Goal: Transaction & Acquisition: Book appointment/travel/reservation

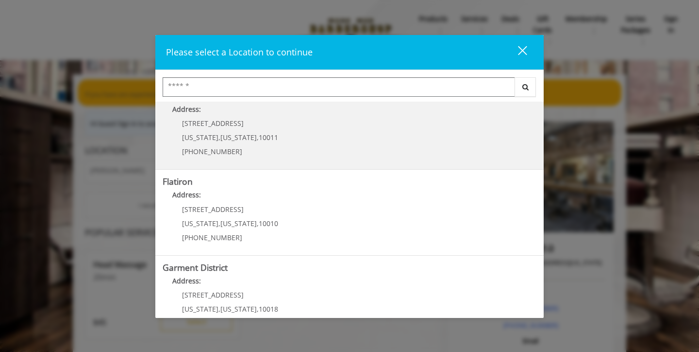
scroll to position [190, 0]
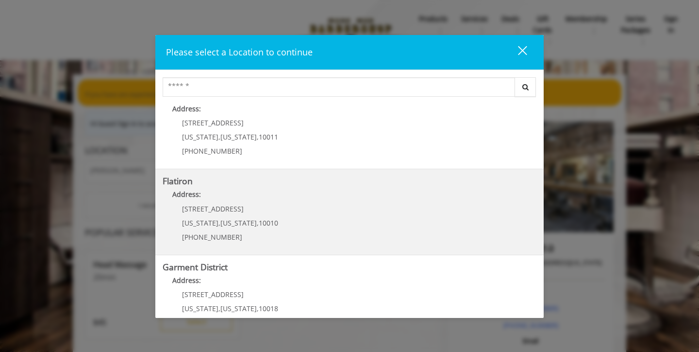
click at [433, 210] on "Flatiron Address: [STREET_ADDRESS][US_STATE][US_STATE] (917) 475-1765" at bounding box center [350, 211] width 374 height 71
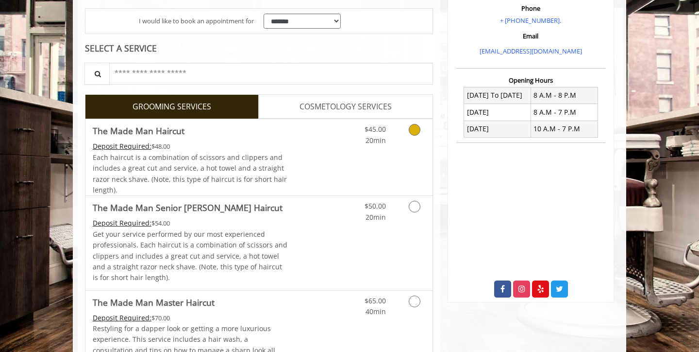
scroll to position [185, 0]
click at [413, 204] on icon "Grooming services" at bounding box center [415, 206] width 12 height 12
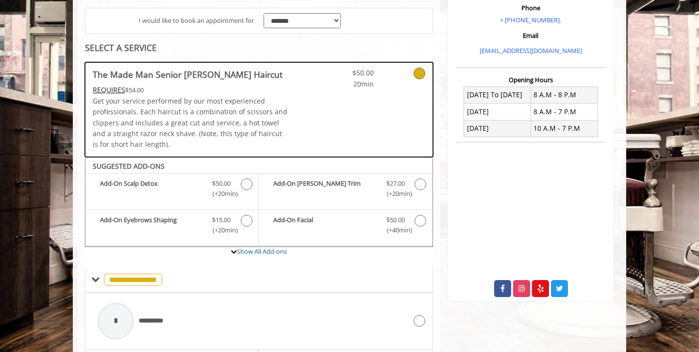
scroll to position [324, 0]
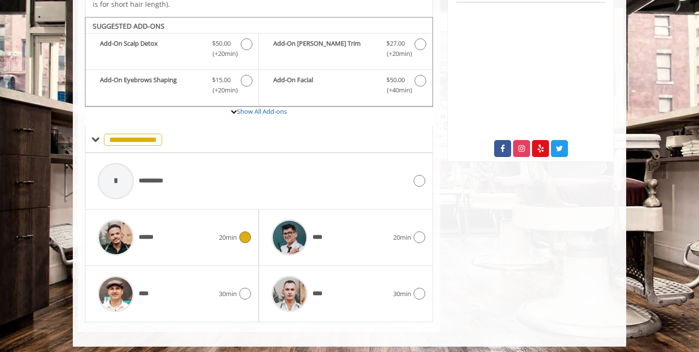
click at [246, 233] on icon at bounding box center [245, 237] width 12 height 12
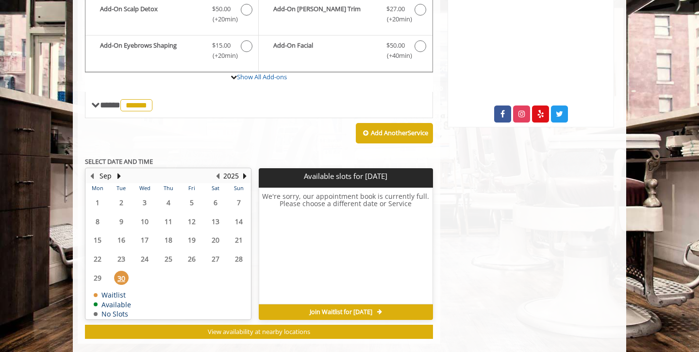
scroll to position [360, 0]
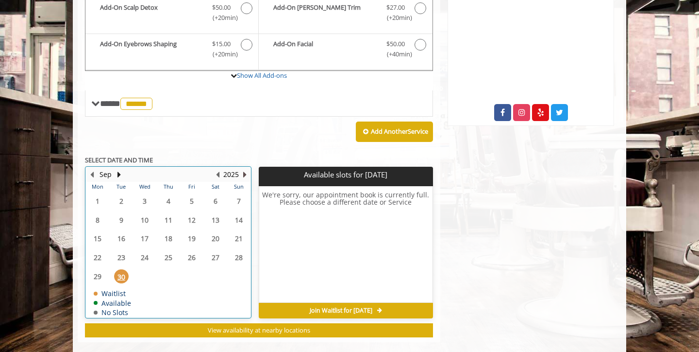
click at [245, 169] on button "Next Year" at bounding box center [245, 174] width 8 height 11
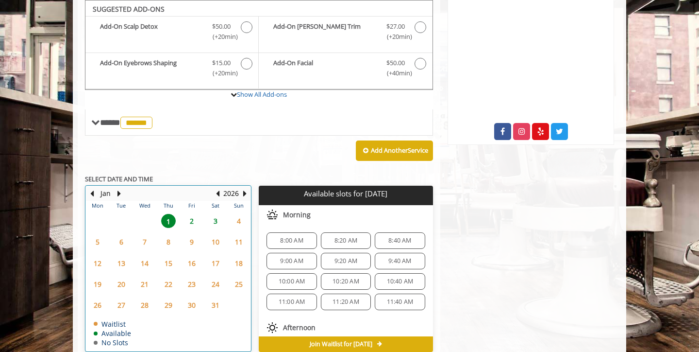
scroll to position [339, 0]
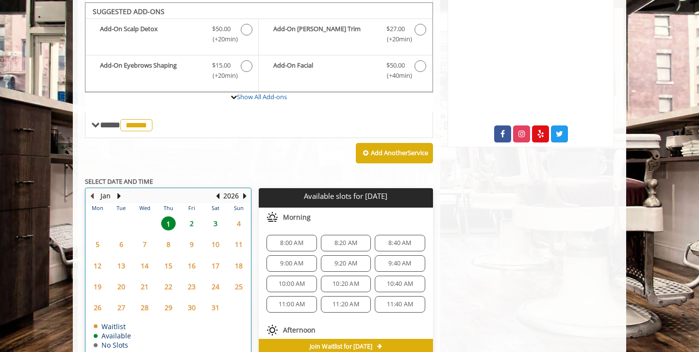
click at [95, 190] on button "Previous Month" at bounding box center [92, 195] width 8 height 11
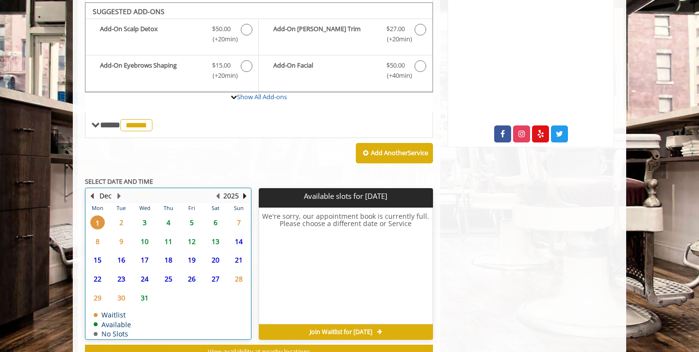
click at [91, 193] on button "Previous Month" at bounding box center [92, 195] width 8 height 11
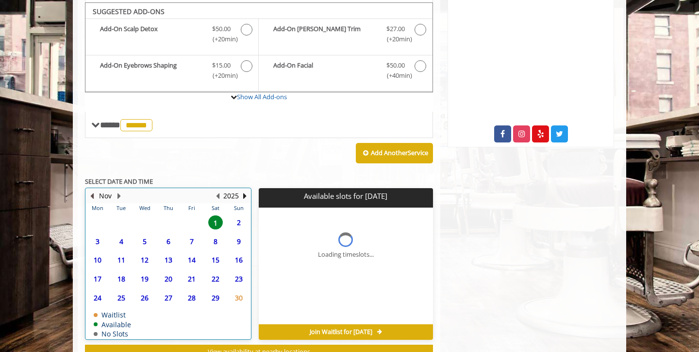
click at [93, 190] on button "Previous Month" at bounding box center [92, 195] width 8 height 11
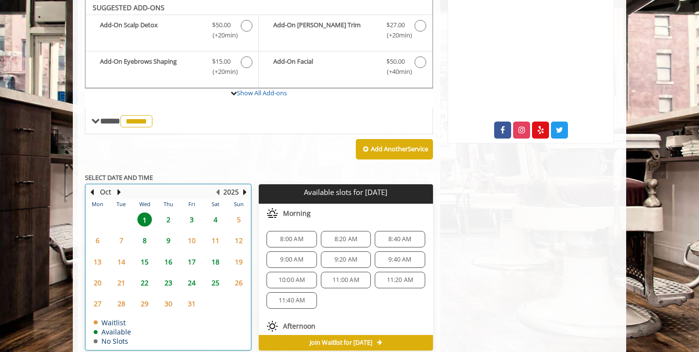
scroll to position [344, 0]
